Goal: Information Seeking & Learning: Learn about a topic

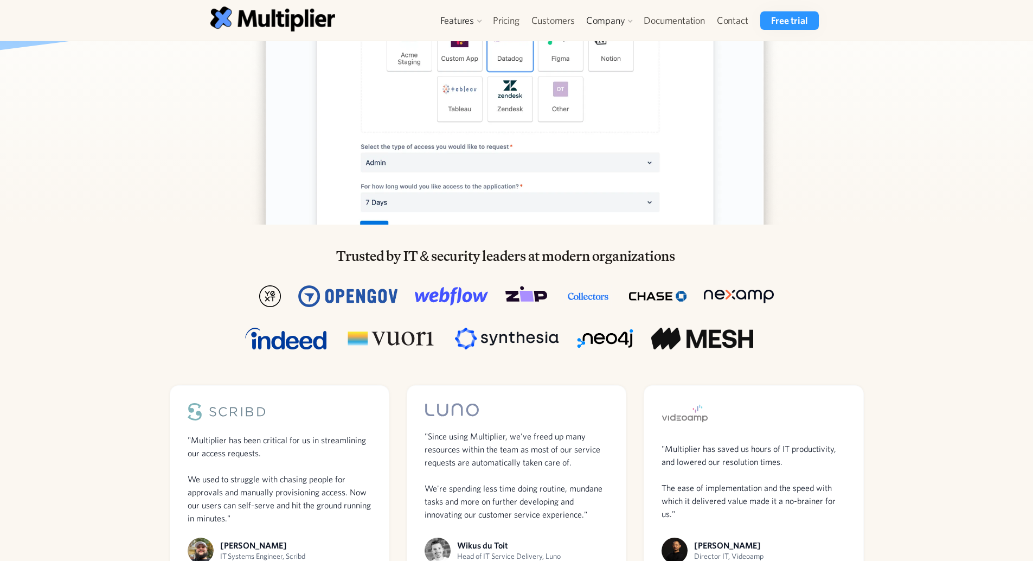
scroll to position [496, 0]
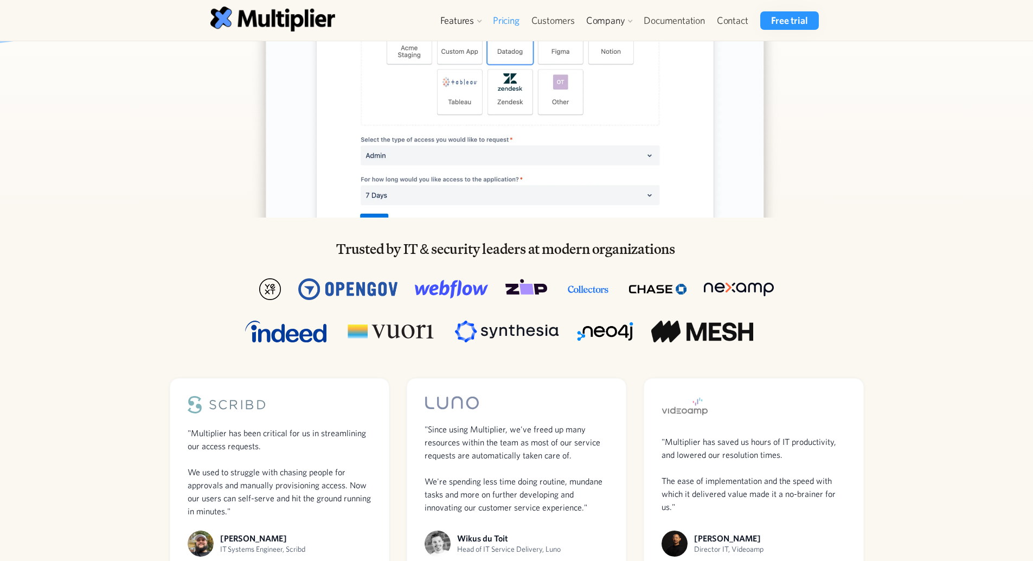
click at [494, 21] on link "Pricing" at bounding box center [506, 20] width 38 height 18
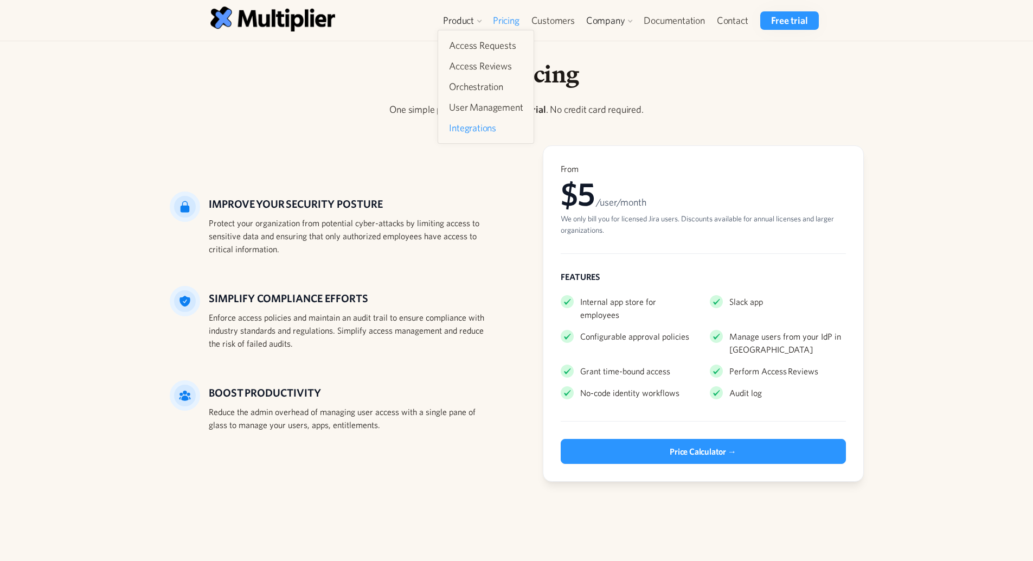
click at [470, 126] on link "Integrations" at bounding box center [486, 128] width 82 height 20
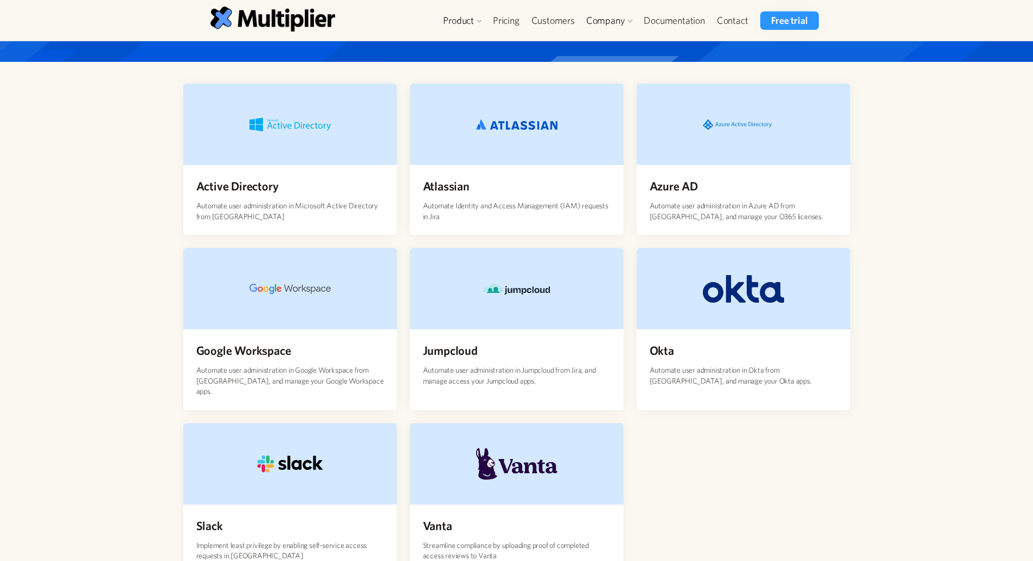
scroll to position [99, 0]
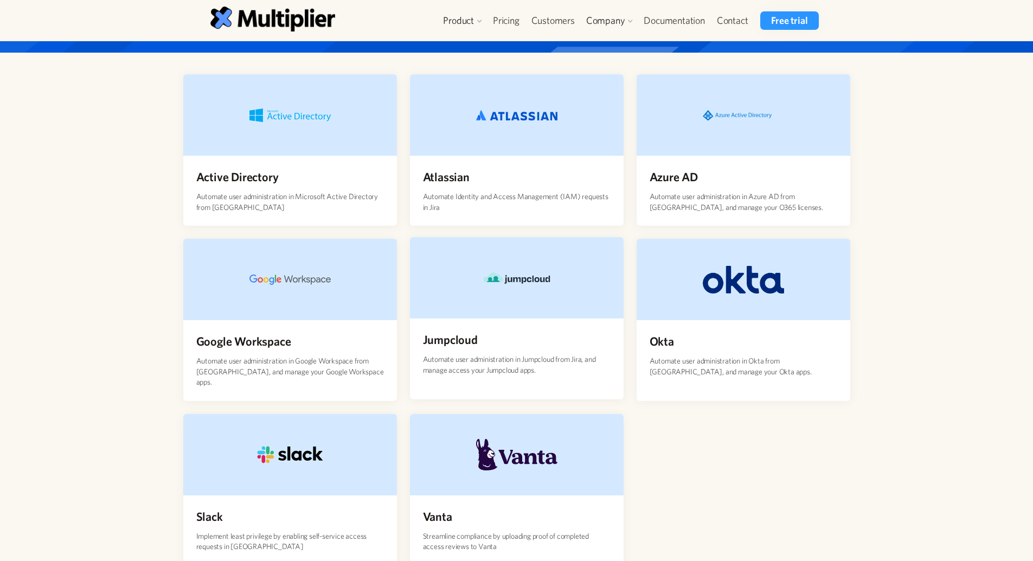
click at [512, 303] on div at bounding box center [517, 277] width 214 height 81
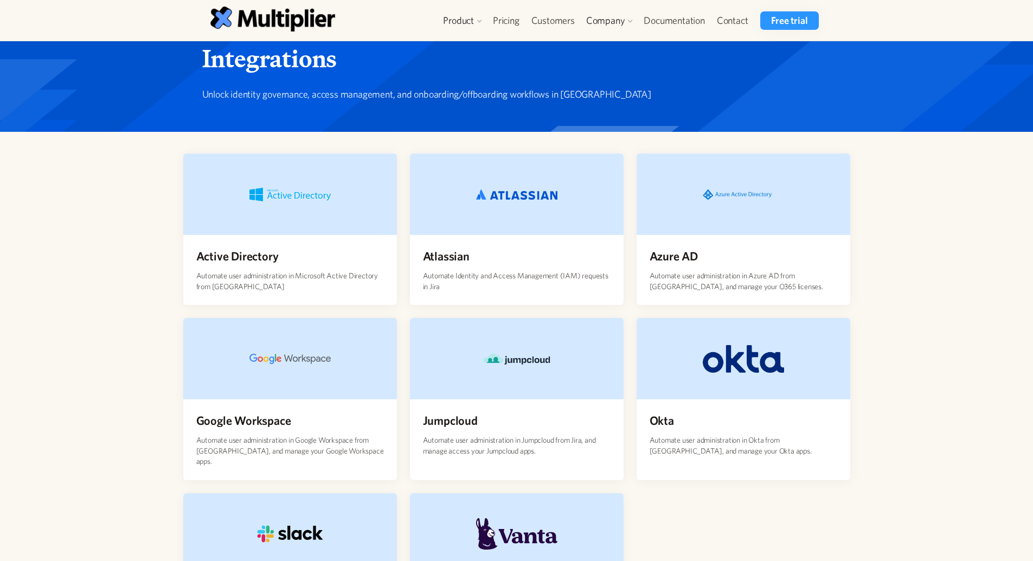
scroll to position [0, 0]
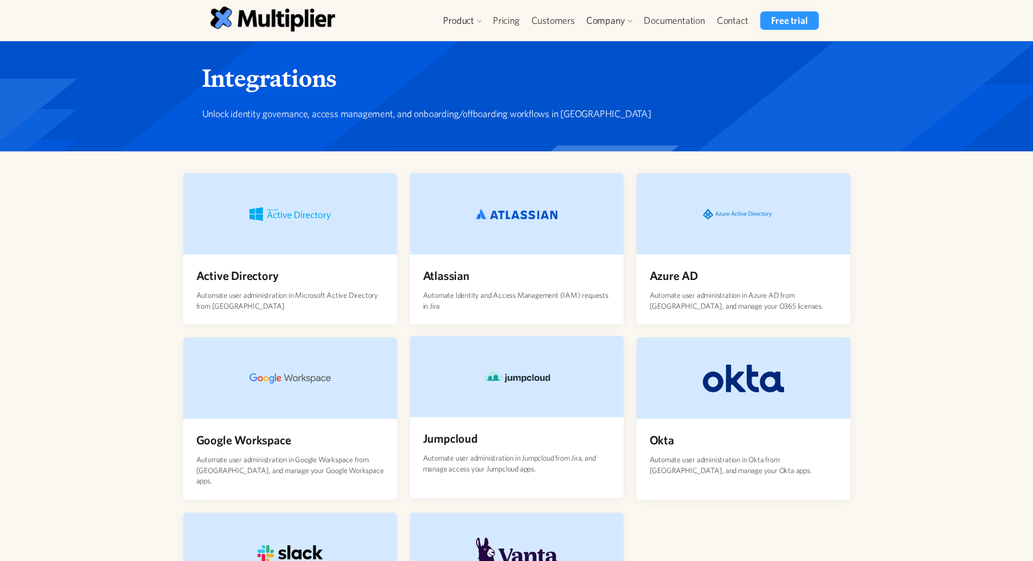
click at [493, 411] on div at bounding box center [517, 376] width 214 height 81
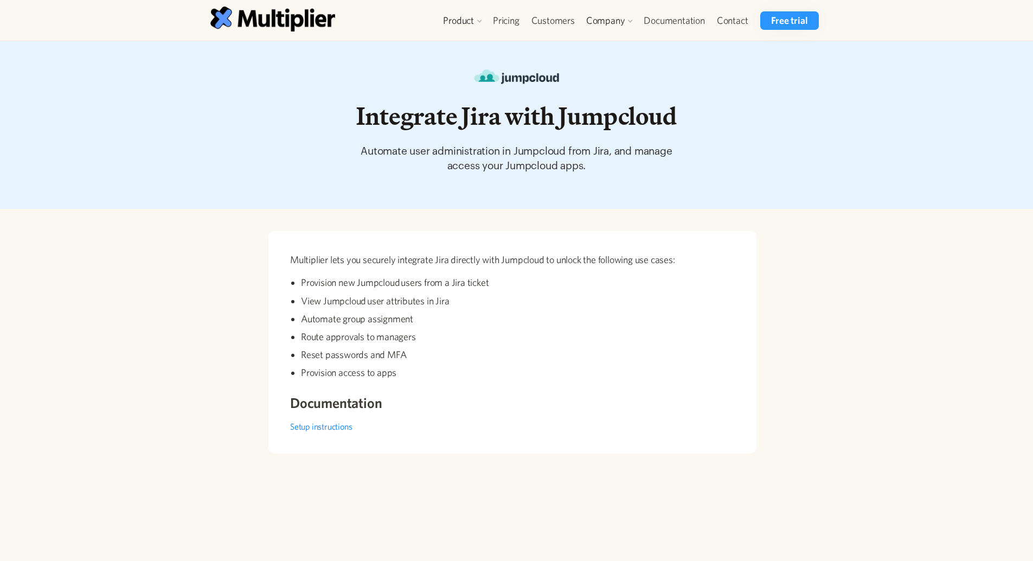
click at [338, 425] on link "Setup instructions" at bounding box center [321, 426] width 62 height 10
click at [503, 20] on link "Pricing" at bounding box center [506, 20] width 38 height 18
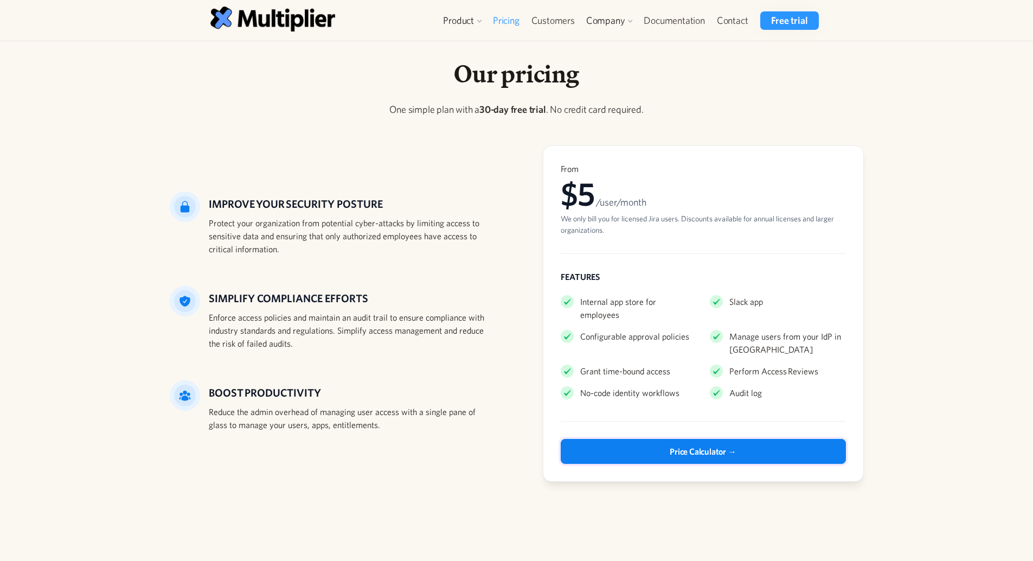
click at [647, 439] on link "Price Calculator →" at bounding box center [703, 451] width 285 height 25
